Goal: Task Accomplishment & Management: Manage account settings

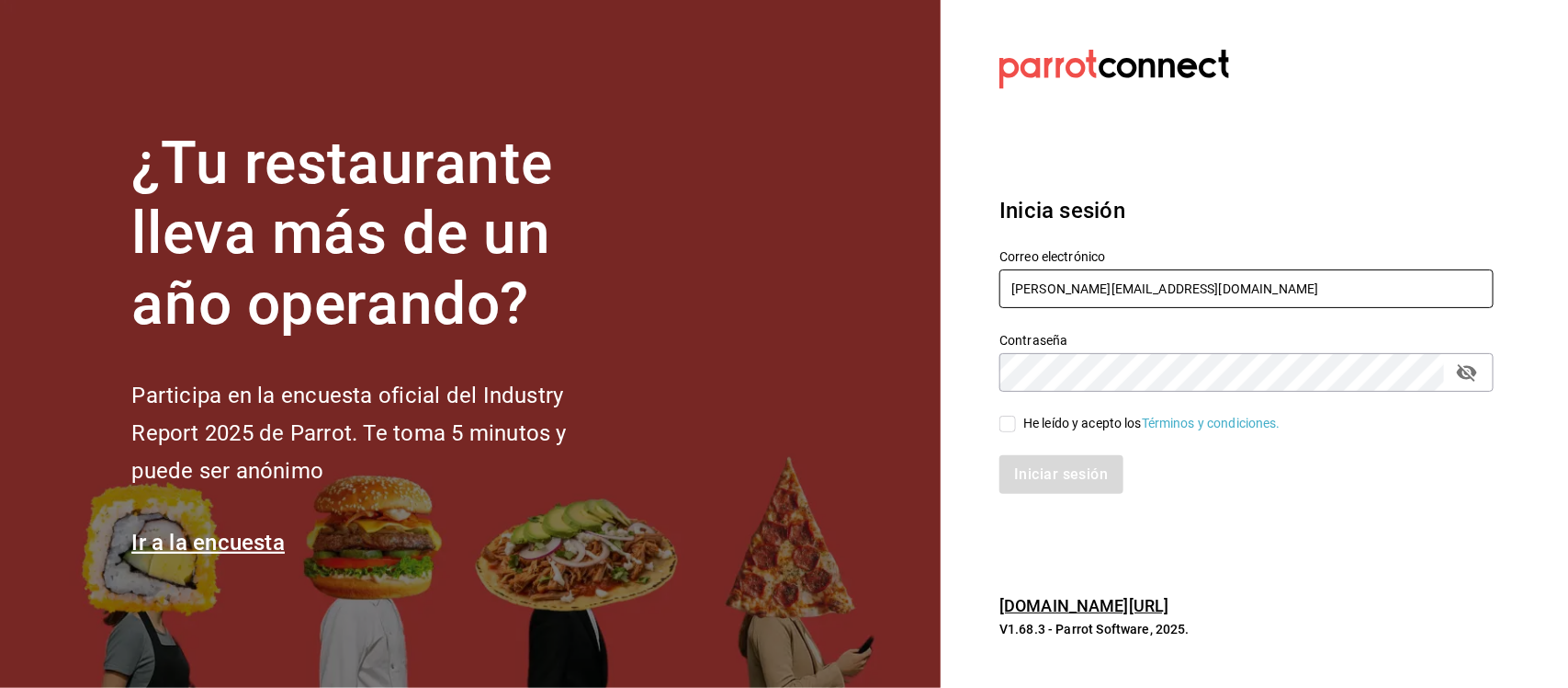
drag, startPoint x: 966, startPoint y: 283, endPoint x: 814, endPoint y: 276, distance: 152.2
click at [814, 276] on div "¿Tu restaurante lleva más de un año operando? Participa en la encuesta oficial …" at bounding box center [784, 344] width 1568 height 688
paste input "text"
paste input "[EMAIL_ADDRESS][DOMAIN_NAME]"
type input "[EMAIL_ADDRESS][DOMAIN_NAME]"
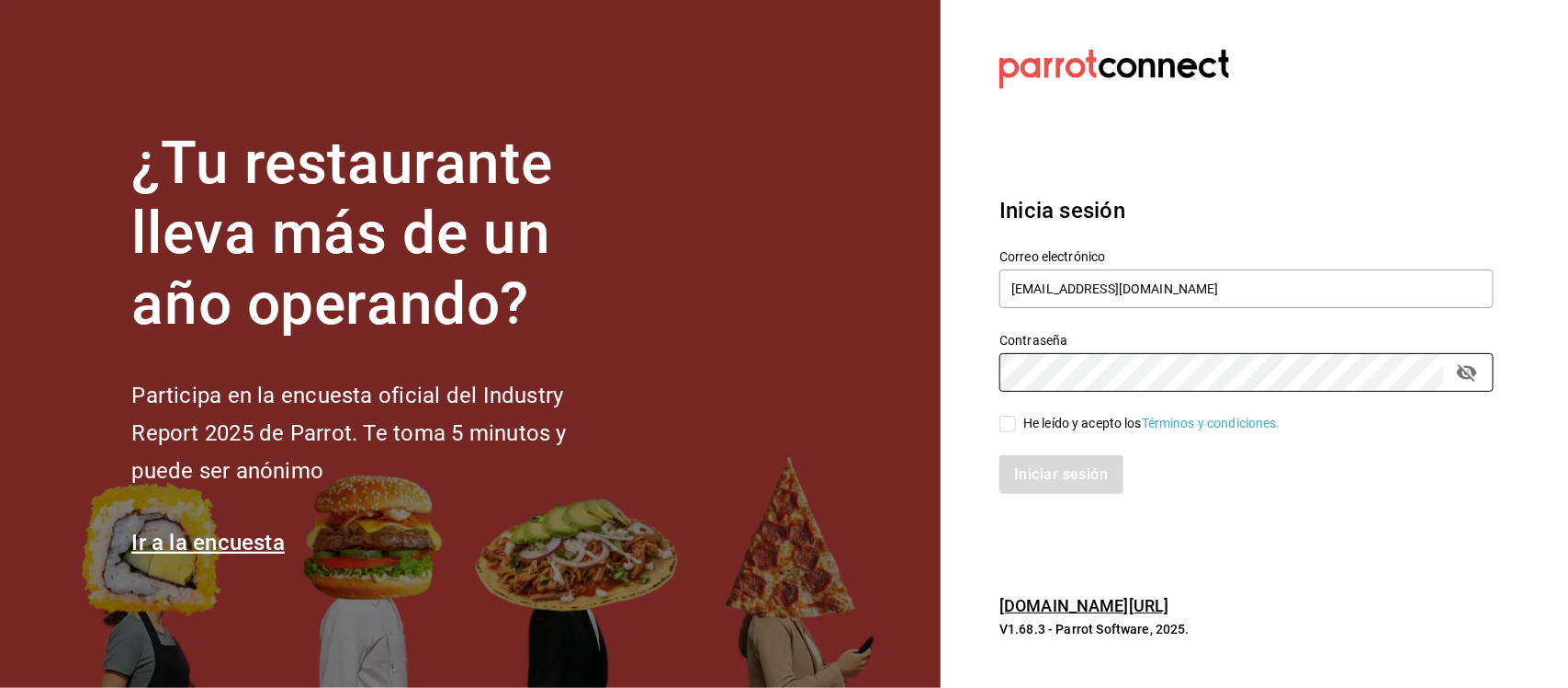
click at [969, 370] on section "Datos incorrectos. Verifica que tu Correo o Contraseña estén bien escritos. Ini…" at bounding box center [1238, 344] width 597 height 688
click at [1015, 426] on input "He leído y acepto los Términos y condiciones." at bounding box center [1007, 423] width 17 height 17
checkbox input "true"
click at [1015, 461] on button "Iniciar sesión" at bounding box center [1061, 474] width 125 height 39
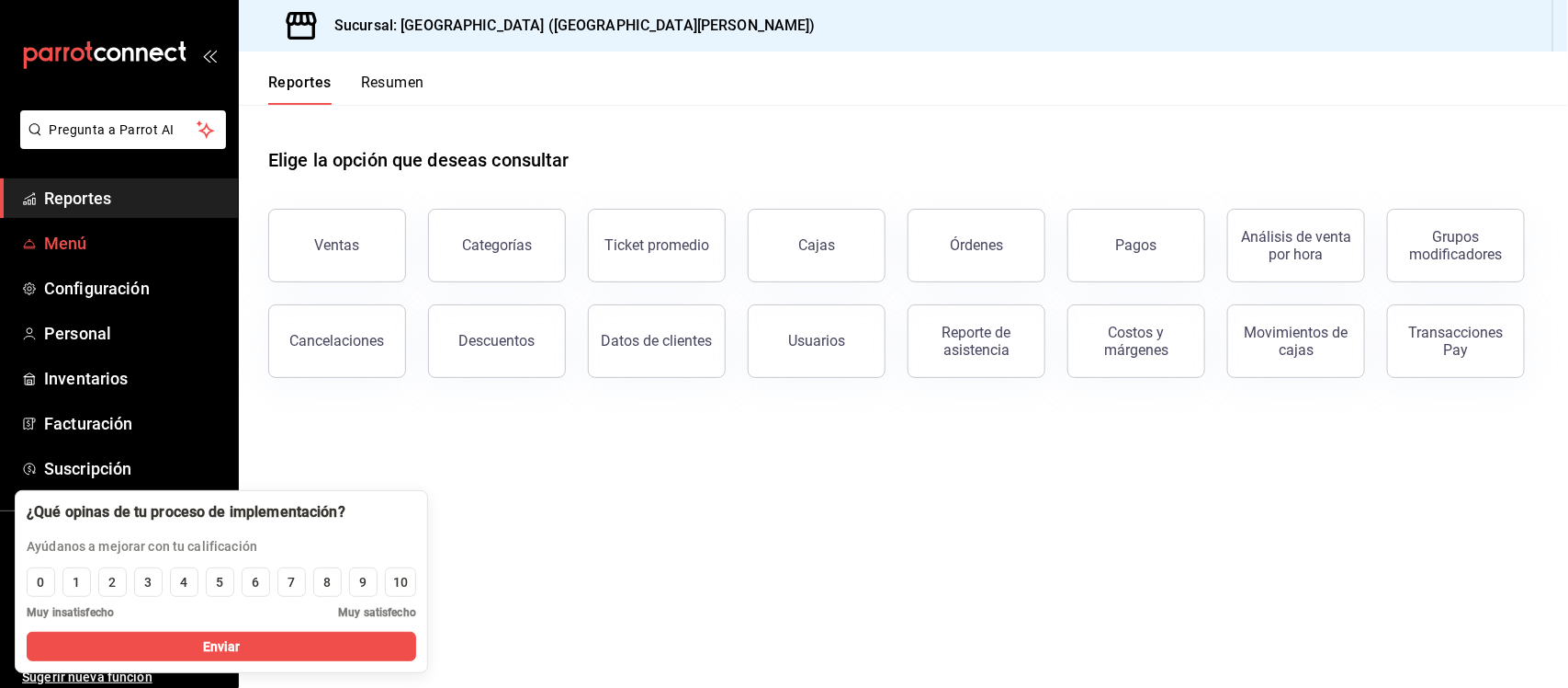
click at [60, 241] on span "Menú" at bounding box center [133, 243] width 179 height 25
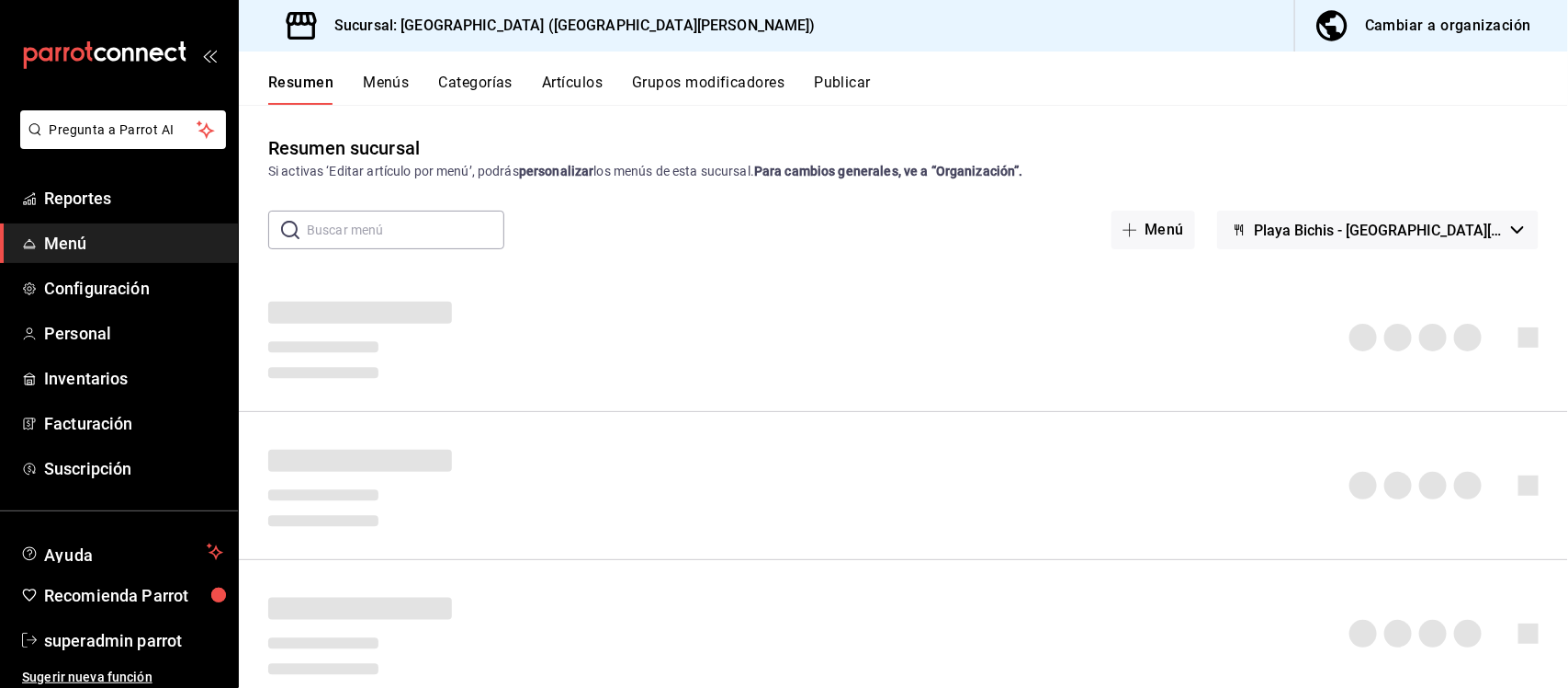
click at [464, 79] on button "Categorías" at bounding box center [476, 89] width 74 height 31
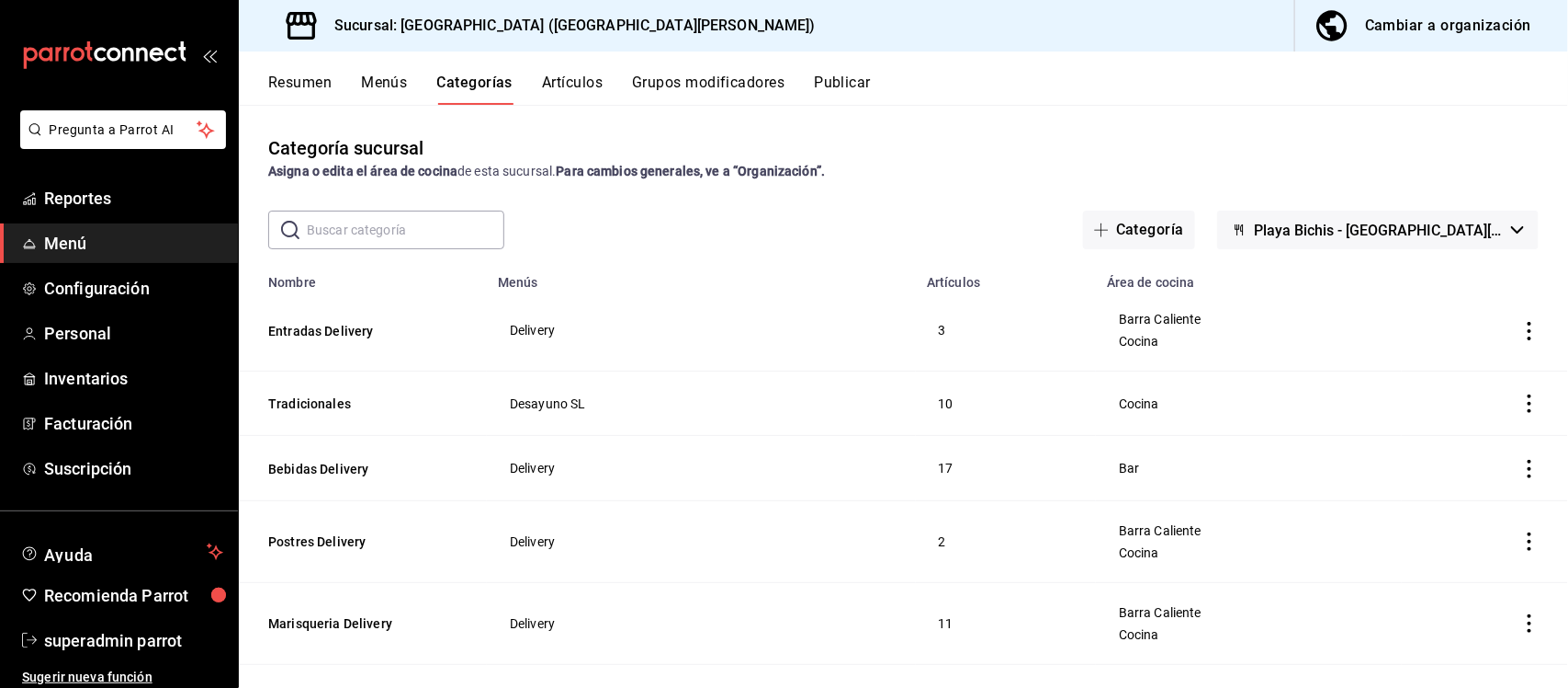
click at [584, 89] on button "Artículos" at bounding box center [572, 89] width 61 height 31
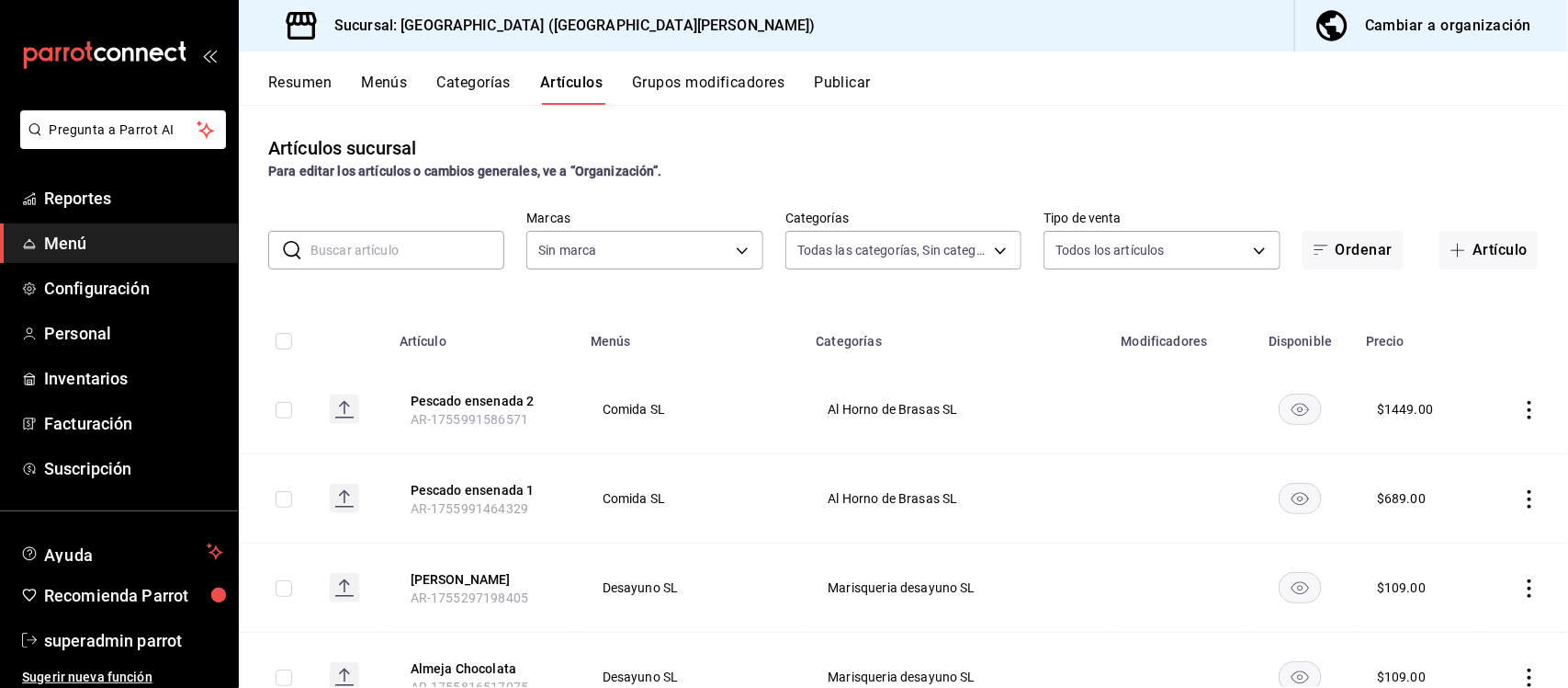
type input "18cc2158-d660-4938-b6a4-7c296d0f49cc,bb1f7274-aaeb-4d8d-8507-f0756374d564,5aff6…"
click at [483, 400] on button "Pescado ensenada 2" at bounding box center [484, 401] width 147 height 18
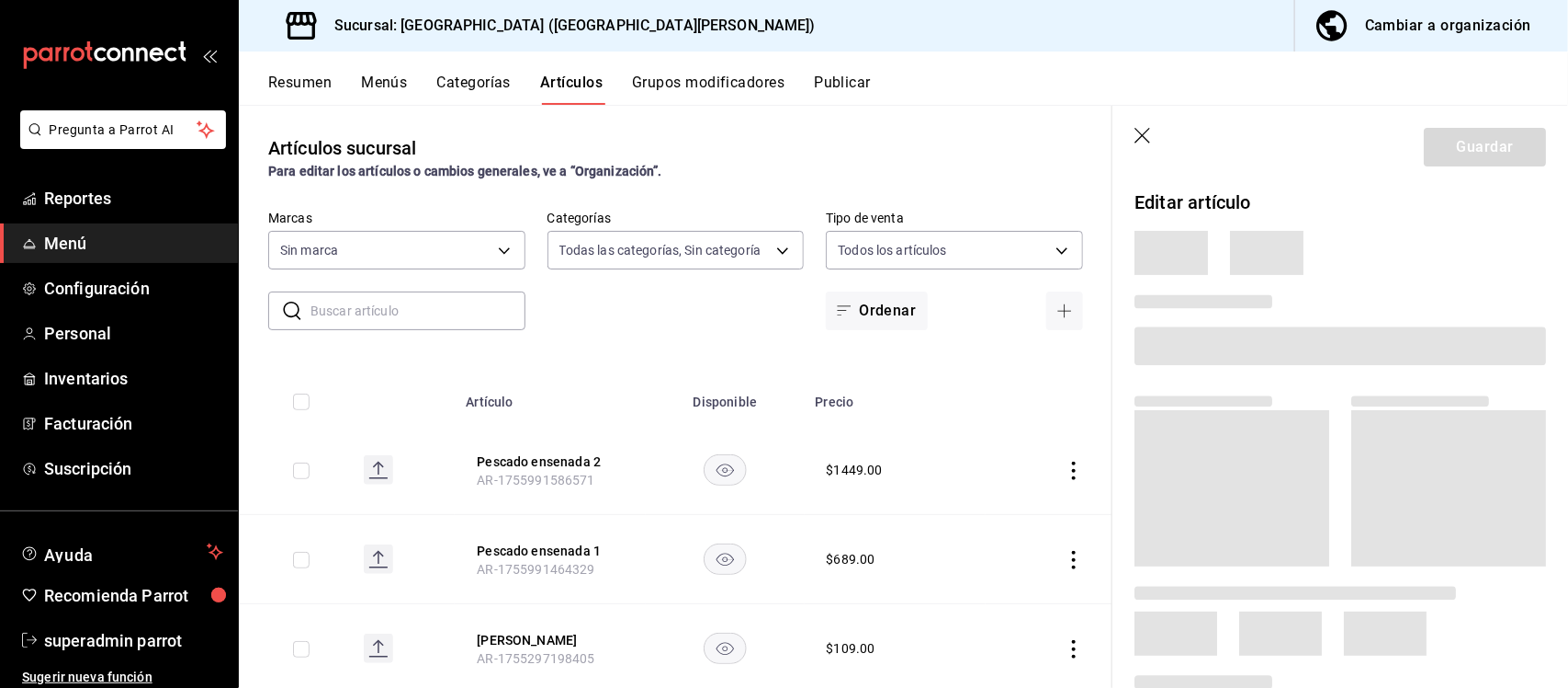
type input "c2db145c-7f15-421d-baa5-27fbbe9efb3f"
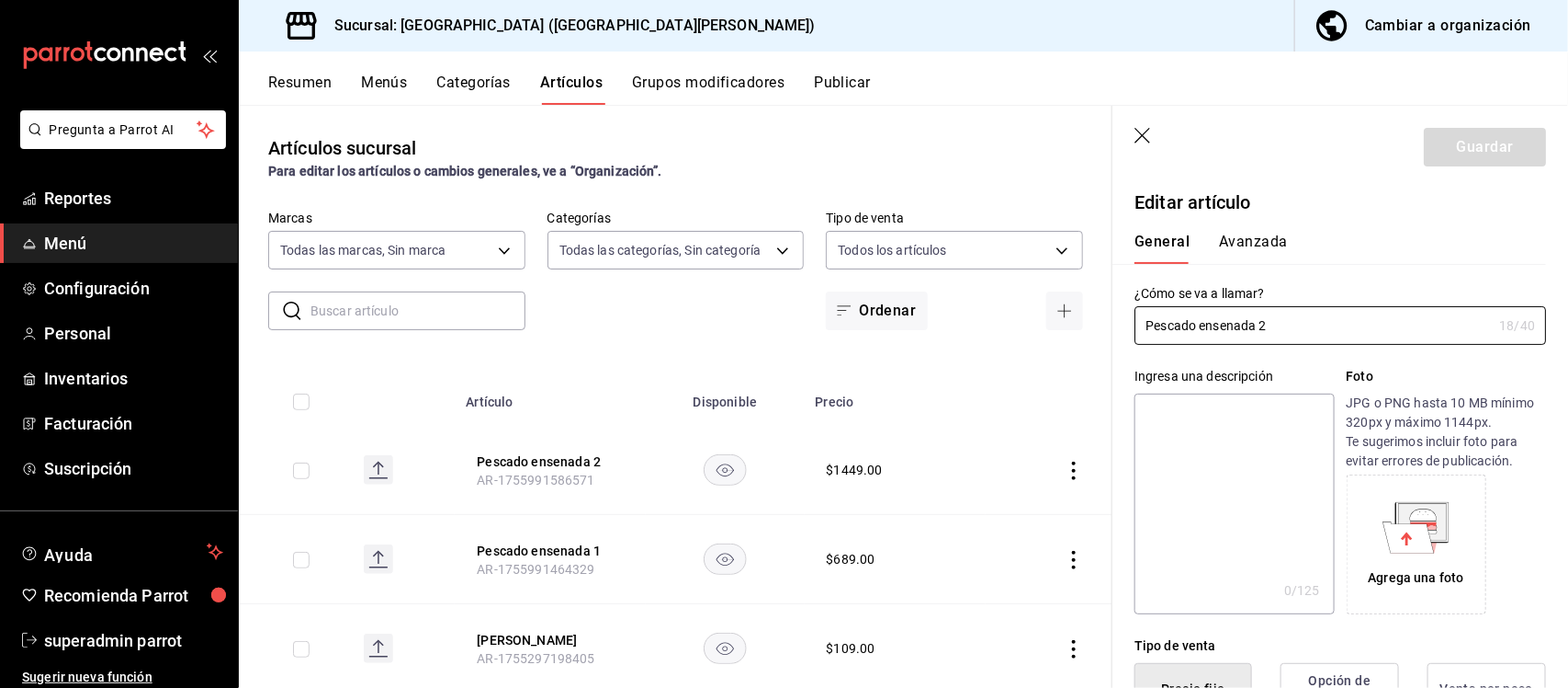
type input "$1449.00"
type input "E48"
type input "90101500"
radio input "true"
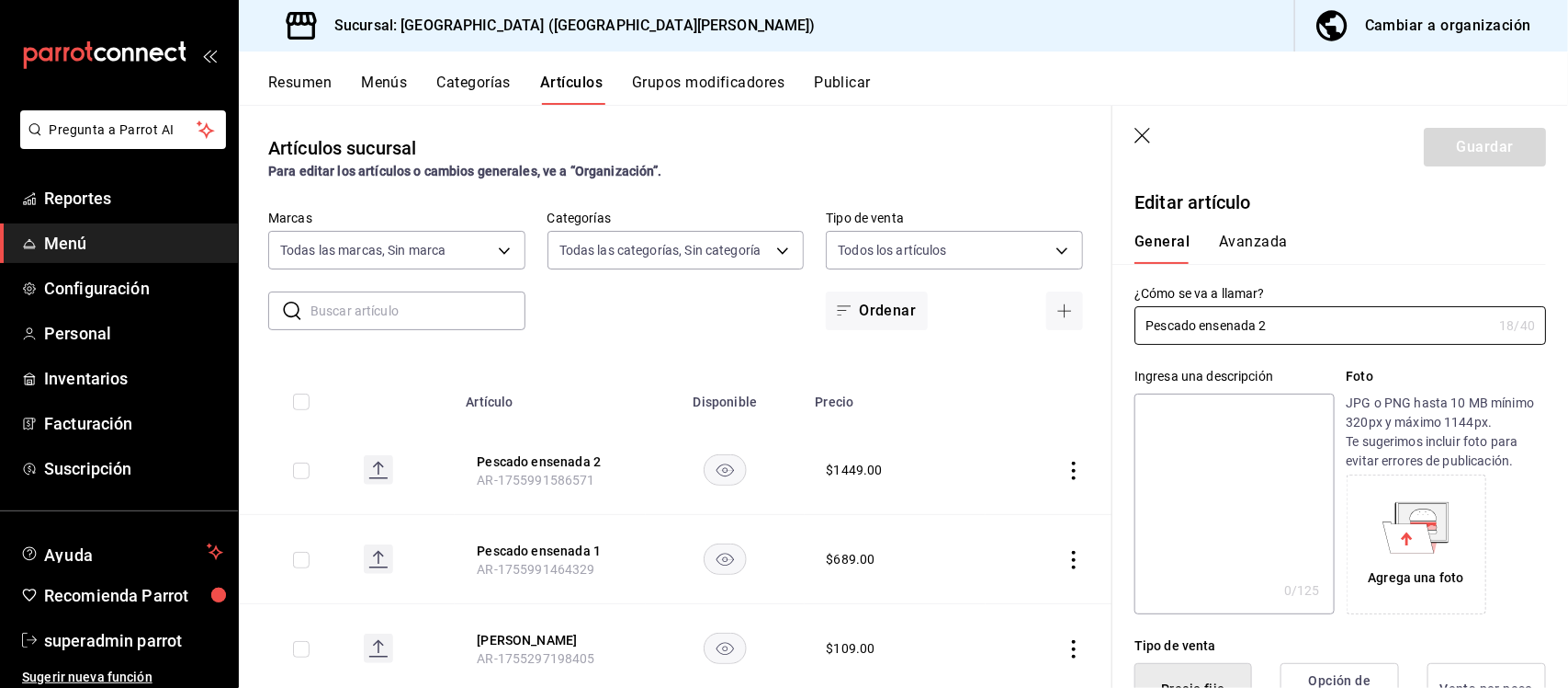
type input "cdf38b51-a438-4794-814f-074e504f67c5"
click at [1278, 235] on button "Avanzada" at bounding box center [1253, 248] width 69 height 31
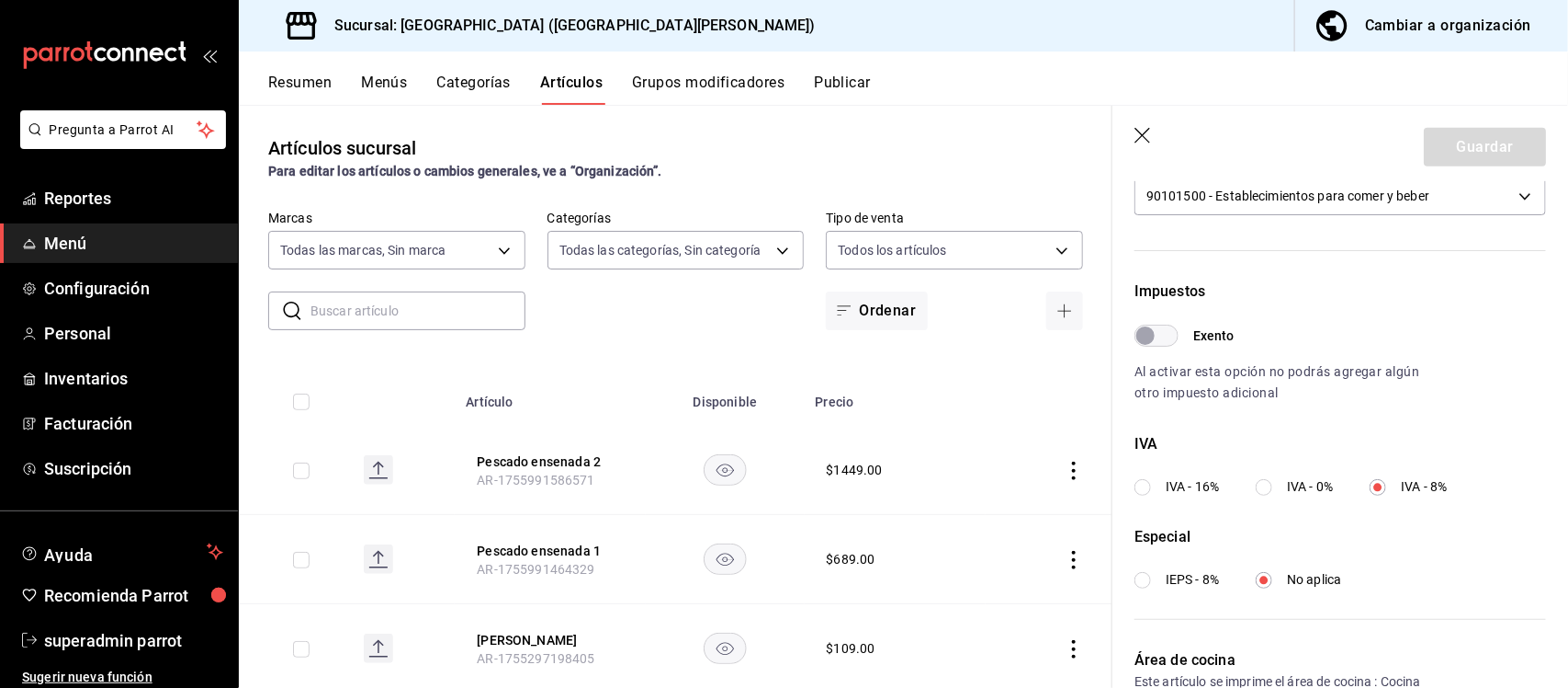
scroll to position [611, 0]
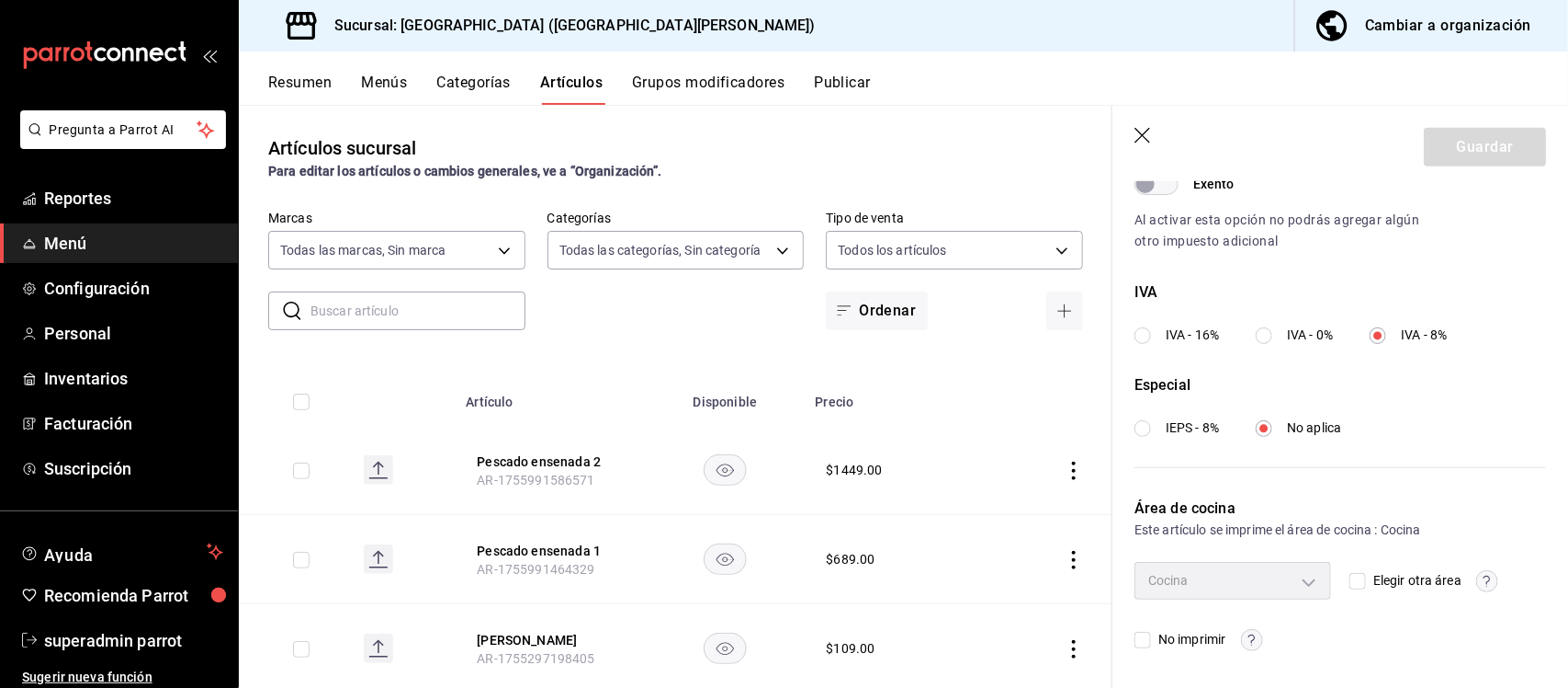
click at [1141, 142] on icon "button" at bounding box center [1143, 137] width 18 height 18
